Goal: Task Accomplishment & Management: Complete application form

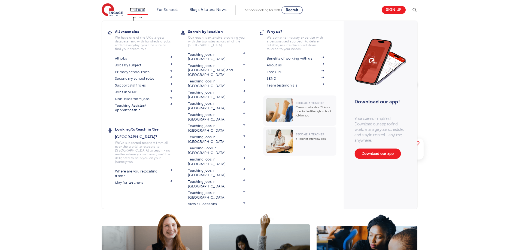
click at [136, 10] on link "Find jobs" at bounding box center [138, 10] width 16 height 4
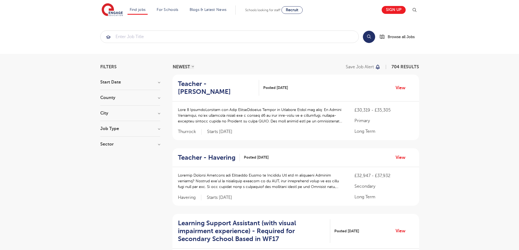
click at [116, 129] on h3 "Job Type" at bounding box center [130, 129] width 60 height 4
click at [113, 155] on span "SEND" at bounding box center [113, 157] width 11 height 5
click at [112, 155] on input "SEND 22" at bounding box center [110, 157] width 4 height 4
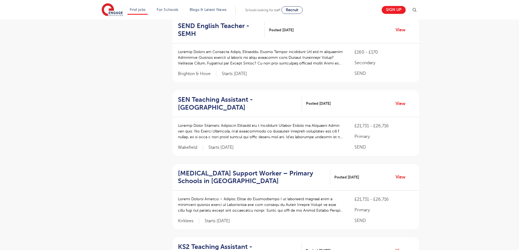
scroll to position [760, 0]
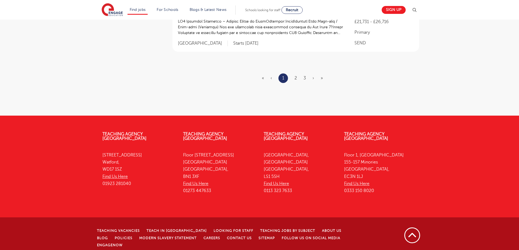
click at [294, 78] on ul "« ‹ 1 2 3 › »" at bounding box center [296, 79] width 68 height 10
click at [296, 78] on link "2" at bounding box center [295, 78] width 2 height 5
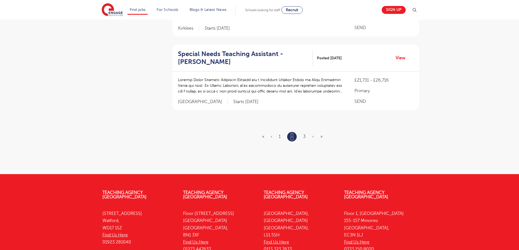
scroll to position [692, 0]
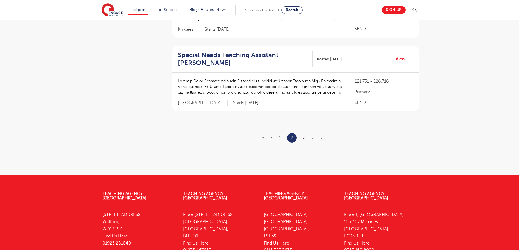
click at [307, 133] on ul "« ‹ 1 2 3 › »" at bounding box center [295, 138] width 67 height 10
click at [305, 135] on link "3" at bounding box center [304, 137] width 2 height 5
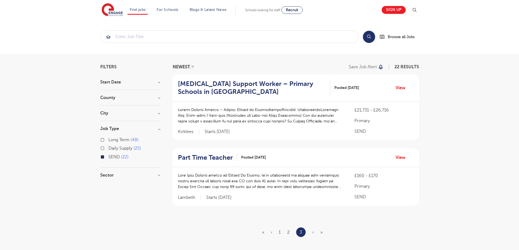
click at [114, 83] on h3 "Start Date" at bounding box center [130, 82] width 60 height 4
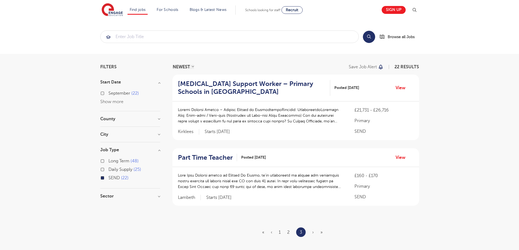
click at [107, 119] on h3 "County" at bounding box center [130, 119] width 60 height 4
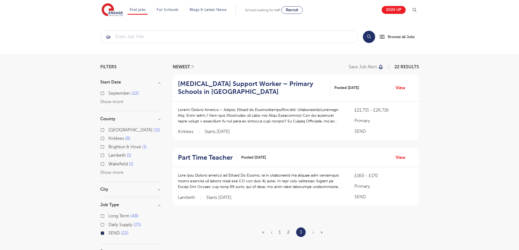
click at [55, 197] on div "Filters Start Date [DATE] Show more County [GEOGRAPHIC_DATA] 11 [GEOGRAPHIC_DAT…" at bounding box center [259, 162] width 519 height 216
drag, startPoint x: 41, startPoint y: 145, endPoint x: 163, endPoint y: 127, distance: 123.8
click at [41, 144] on div "Filters Start Date [DATE] Show more County [GEOGRAPHIC_DATA] 11 [GEOGRAPHIC_DAT…" at bounding box center [259, 162] width 519 height 216
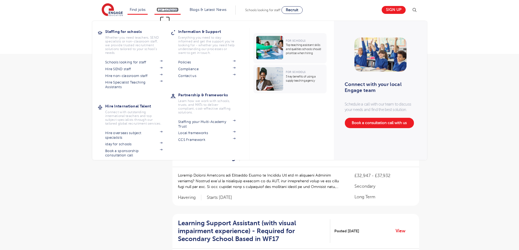
click at [169, 10] on link "For Schools" at bounding box center [168, 10] width 22 height 4
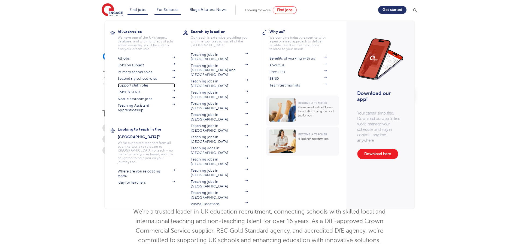
click at [132, 87] on link "Support staff roles" at bounding box center [146, 85] width 57 height 4
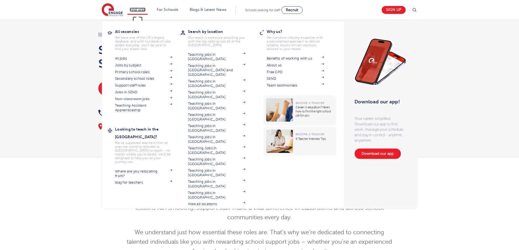
click at [140, 11] on link "Find jobs" at bounding box center [138, 10] width 16 height 4
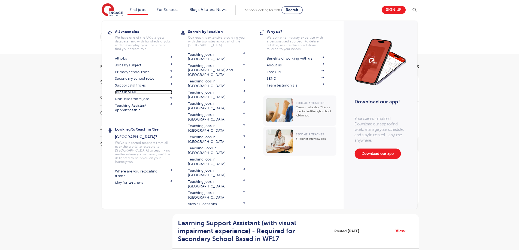
click at [136, 91] on link "Jobs in SEND" at bounding box center [143, 92] width 57 height 4
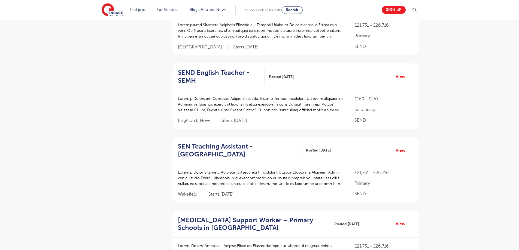
scroll to position [760, 0]
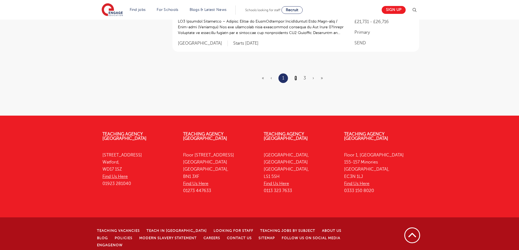
click at [297, 77] on link "2" at bounding box center [295, 78] width 2 height 5
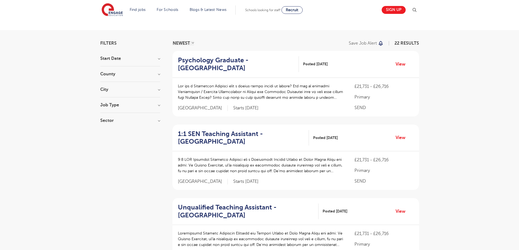
scroll to position [744, 0]
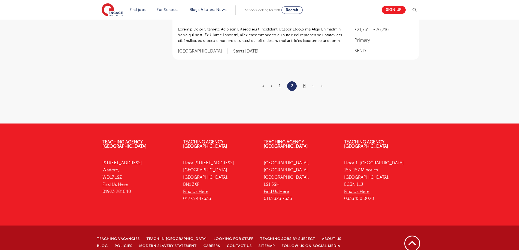
click at [304, 84] on link "3" at bounding box center [304, 86] width 2 height 5
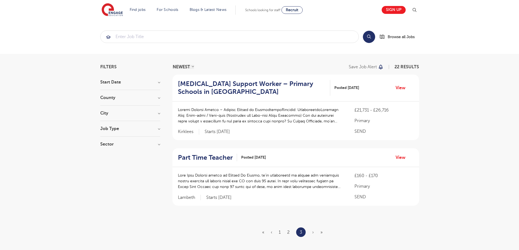
click at [97, 111] on div "Filters Start Date September 22 Show more County Leeds 11 Kirklees 8 Brighton &…" at bounding box center [259, 162] width 327 height 194
click at [102, 112] on h3 "City" at bounding box center [130, 113] width 60 height 4
click at [109, 102] on div "County Leeds 11 Kirklees 8 Brighton & Hove 1 Lambeth 1 Wakefield 1 Show more" at bounding box center [130, 101] width 60 height 10
click at [109, 100] on h3 "County" at bounding box center [130, 98] width 60 height 4
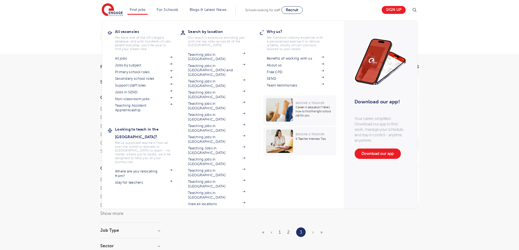
click at [139, 7] on li "Find jobs All vacancies We have one of the UK's largest database. and with hund…" at bounding box center [137, 9] width 20 height 9
click at [141, 86] on link "Support staff roles" at bounding box center [143, 85] width 57 height 4
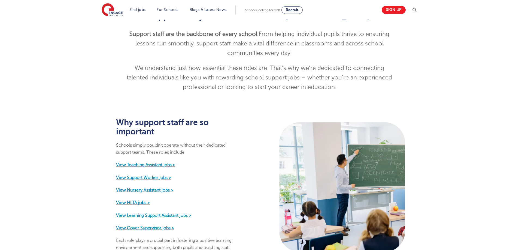
scroll to position [434, 0]
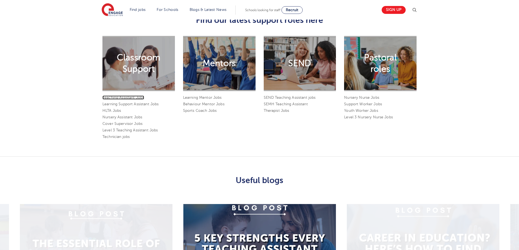
click at [127, 96] on link "Teaching Assistant Jobs" at bounding box center [123, 98] width 42 height 4
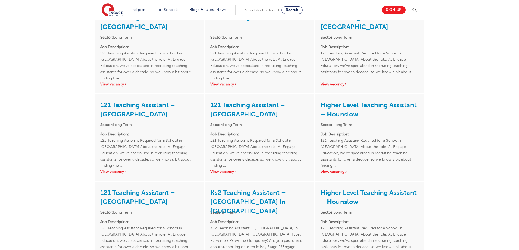
scroll to position [122, 0]
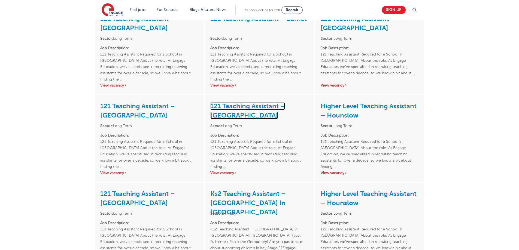
click at [237, 113] on link "121 Teaching Assistant – Redbridge" at bounding box center [247, 110] width 75 height 17
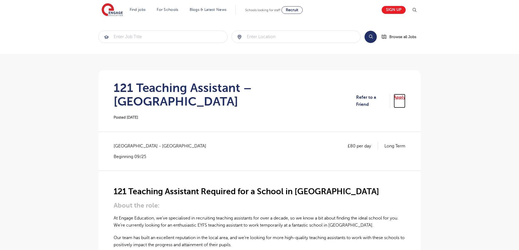
click at [399, 96] on link "Apply" at bounding box center [400, 101] width 12 height 14
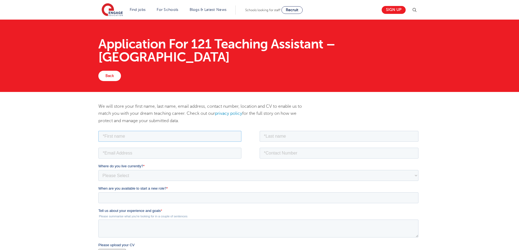
click at [124, 136] on input "text" at bounding box center [169, 136] width 143 height 11
type input "[PERSON_NAME]"
click at [281, 132] on input "text" at bounding box center [339, 136] width 159 height 11
type input "[PERSON_NAME]"
click at [149, 148] on input "email" at bounding box center [169, 153] width 143 height 11
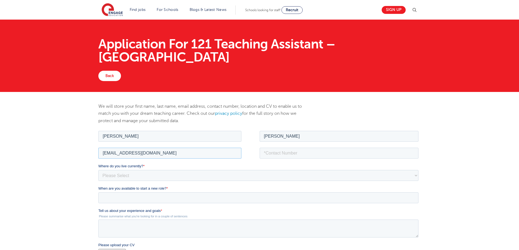
type input "alexgood666@yahoo.com"
drag, startPoint x: 297, startPoint y: 151, endPoint x: 293, endPoint y: 147, distance: 6.0
click at [297, 151] on input "tel" at bounding box center [339, 153] width 159 height 11
click at [263, 153] on input "7487-547690" at bounding box center [339, 153] width 159 height 11
type input "07487-547690"
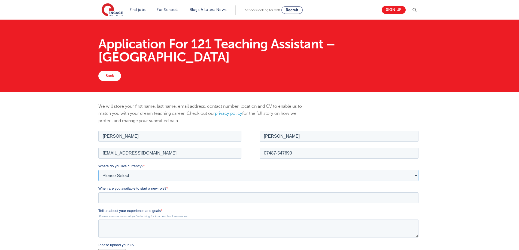
click at [143, 176] on select "Please Select UK Canada Ireland Australia New Zealand Europe USA South Africa J…" at bounding box center [258, 175] width 320 height 11
select select "UK"
click at [98, 170] on select "Please Select UK Canada Ireland Australia New Zealand Europe USA South Africa J…" at bounding box center [258, 175] width 320 height 11
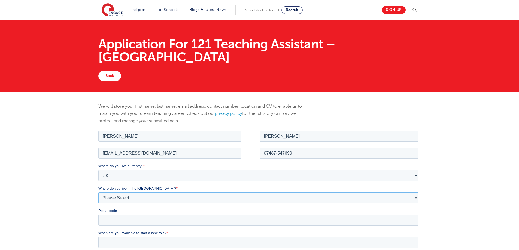
click at [114, 196] on select "Please Select Overseas Barnsley Bedfordshire Berkshire Bournemouth Bracknell Fo…" at bounding box center [258, 197] width 320 height 11
select select "City of London"
click at [98, 192] on select "Please Select Overseas Barnsley Bedfordshire Berkshire Bournemouth Bracknell Fo…" at bounding box center [258, 197] width 320 height 11
drag, startPoint x: 117, startPoint y: 226, endPoint x: 114, endPoint y: 222, distance: 4.5
click at [117, 225] on fieldset "Where do you live currently? * Please Select UK Canada Ireland Australia New Ze…" at bounding box center [259, 196] width 322 height 67
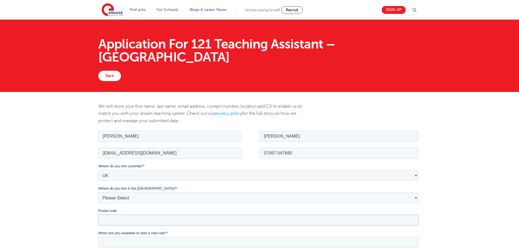
click at [115, 221] on input "Postal code" at bounding box center [258, 220] width 320 height 11
click at [140, 221] on input "Postal code" at bounding box center [258, 220] width 320 height 11
click at [142, 224] on input "Postal code" at bounding box center [258, 220] width 320 height 11
click at [137, 221] on input "Postal code" at bounding box center [258, 220] width 320 height 11
click at [135, 221] on input "Postal code" at bounding box center [258, 220] width 320 height 11
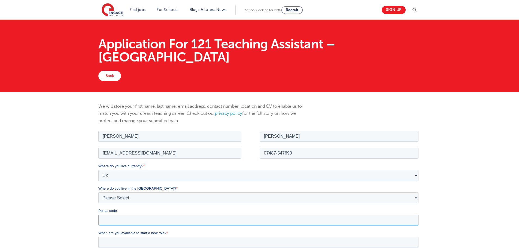
click at [138, 218] on input "Postal code" at bounding box center [258, 220] width 320 height 11
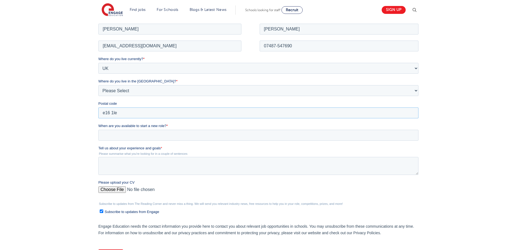
scroll to position [108, 0]
type input "e16 1le"
click at [124, 135] on input "When are you available to start a new role? *" at bounding box center [258, 134] width 320 height 11
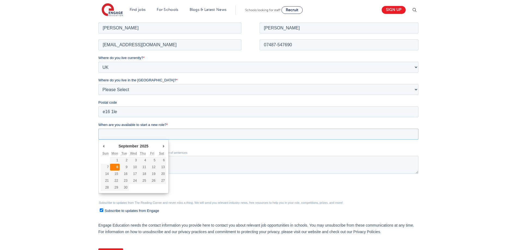
type div "2025-09-08"
type input "2025/09/08"
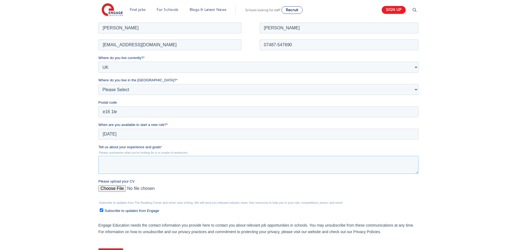
click at [110, 166] on textarea "Tell us about your experience and goals *" at bounding box center [258, 165] width 320 height 18
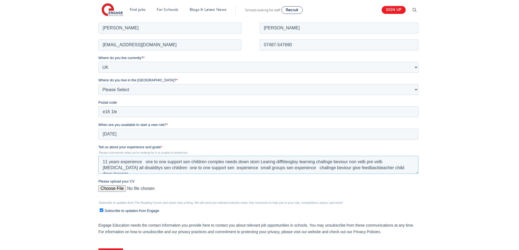
click at [329, 169] on textarea "11 years experience one to one support sen children complex needs down stom Lea…" at bounding box center [258, 165] width 320 height 18
click at [339, 169] on textarea "11 years experience one to one support sen children complex needs down stom Lea…" at bounding box center [258, 165] width 320 height 18
click at [394, 169] on textarea "11 years experience one to one support sen children complex needs down stom Lea…" at bounding box center [258, 165] width 320 height 18
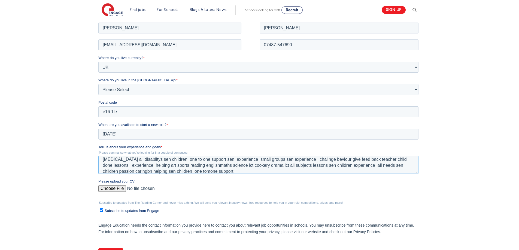
type textarea "11 years experience one to one support sen children complex needs down stom Lea…"
click at [120, 188] on input "Please upload your CV" at bounding box center [258, 190] width 320 height 11
type input "C:\fakepath\aaron66 (1).docx"
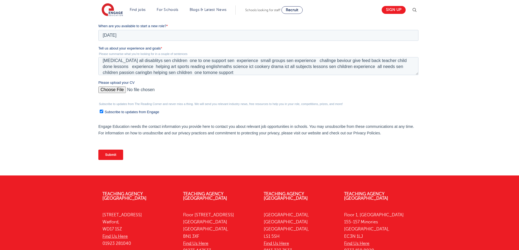
scroll to position [206, 0]
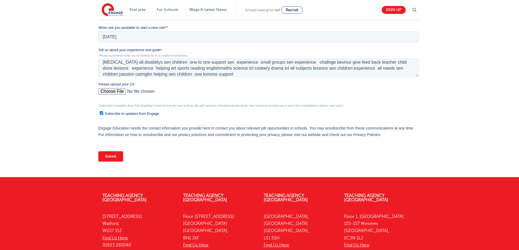
click at [113, 157] on input "Submit" at bounding box center [110, 156] width 25 height 10
